Goal: Information Seeking & Learning: Learn about a topic

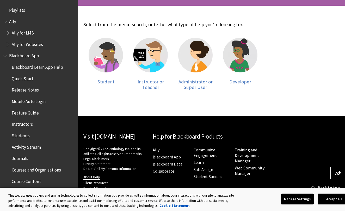
scroll to position [103, 0]
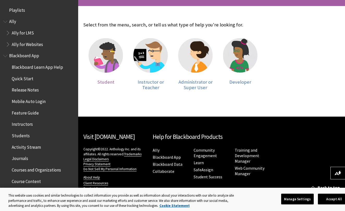
click at [109, 60] on img at bounding box center [106, 55] width 34 height 34
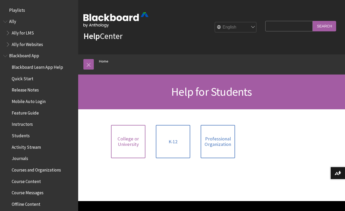
click at [129, 145] on span "College or University" at bounding box center [128, 141] width 28 height 11
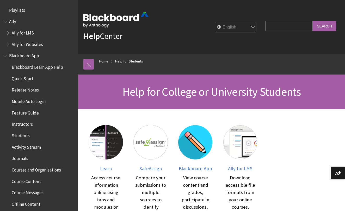
click at [286, 25] on input "Search Query" at bounding box center [289, 26] width 47 height 10
type input "[GEOGRAPHIC_DATA][US_STATE][PERSON_NAME]"
drag, startPoint x: 286, startPoint y: 25, endPoint x: 333, endPoint y: 27, distance: 47.0
click at [333, 27] on input "Search" at bounding box center [324, 26] width 23 height 10
